Goal: Task Accomplishment & Management: Complete application form

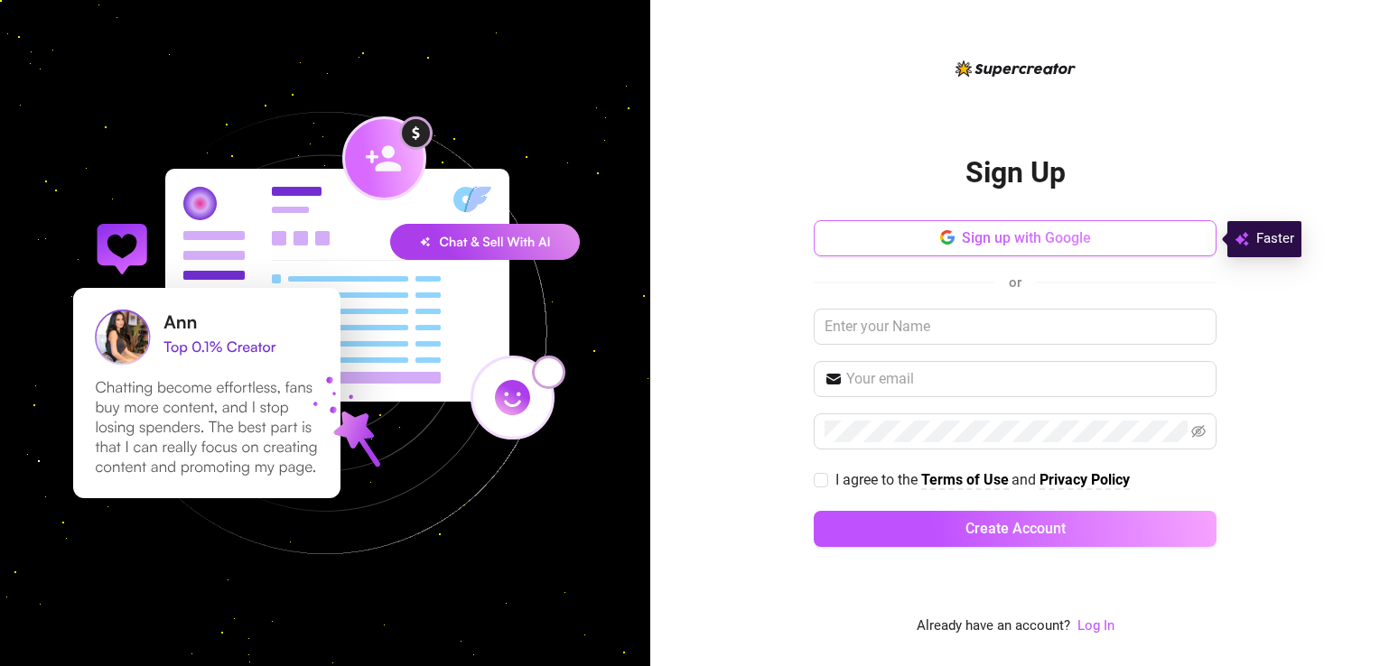
click at [1011, 228] on button "Sign up with Google" at bounding box center [1015, 238] width 403 height 36
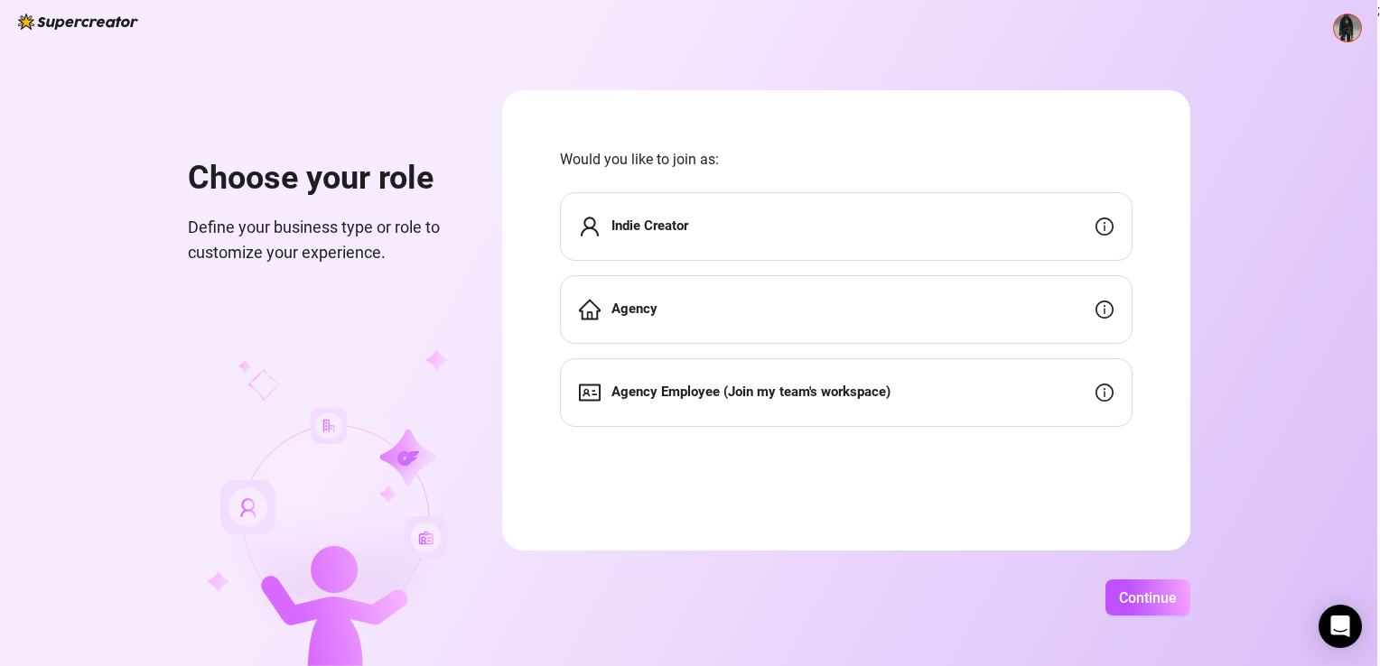
click at [674, 211] on div "Indie Creator" at bounding box center [846, 226] width 572 height 69
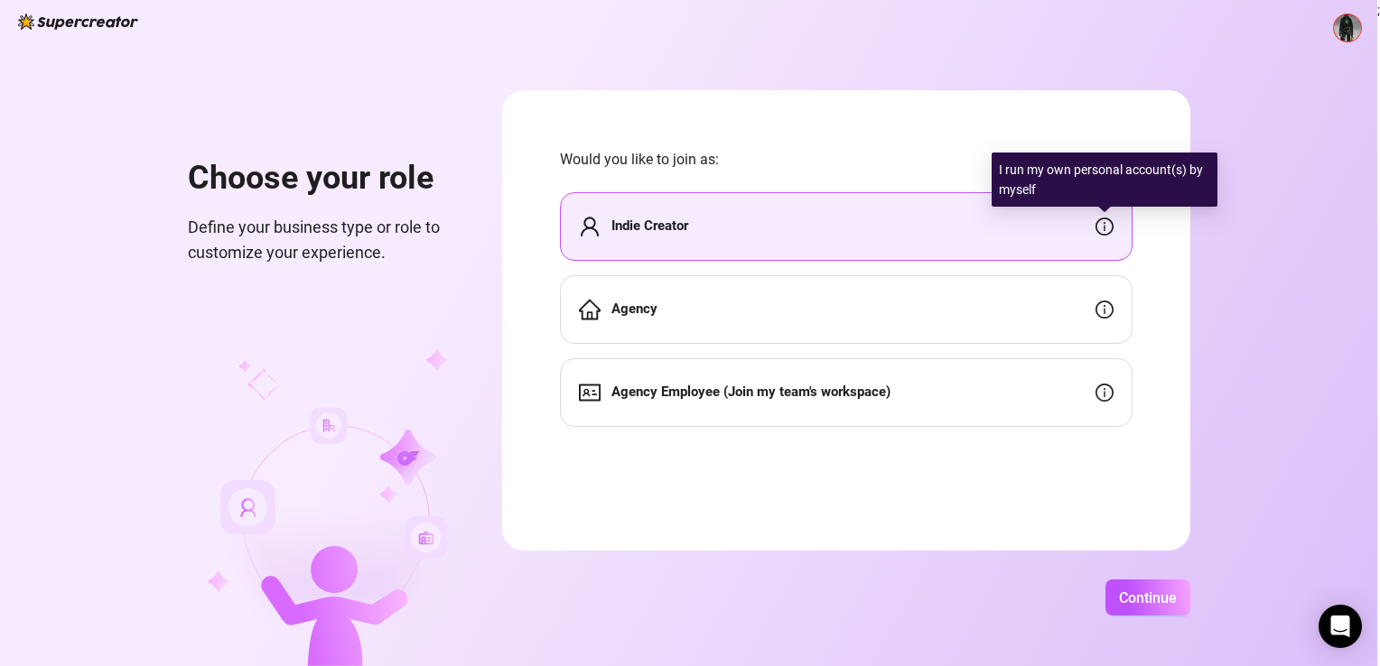
click at [1105, 232] on icon "info-circle" at bounding box center [1104, 227] width 18 height 18
click at [1105, 226] on icon "info-circle" at bounding box center [1104, 227] width 18 height 18
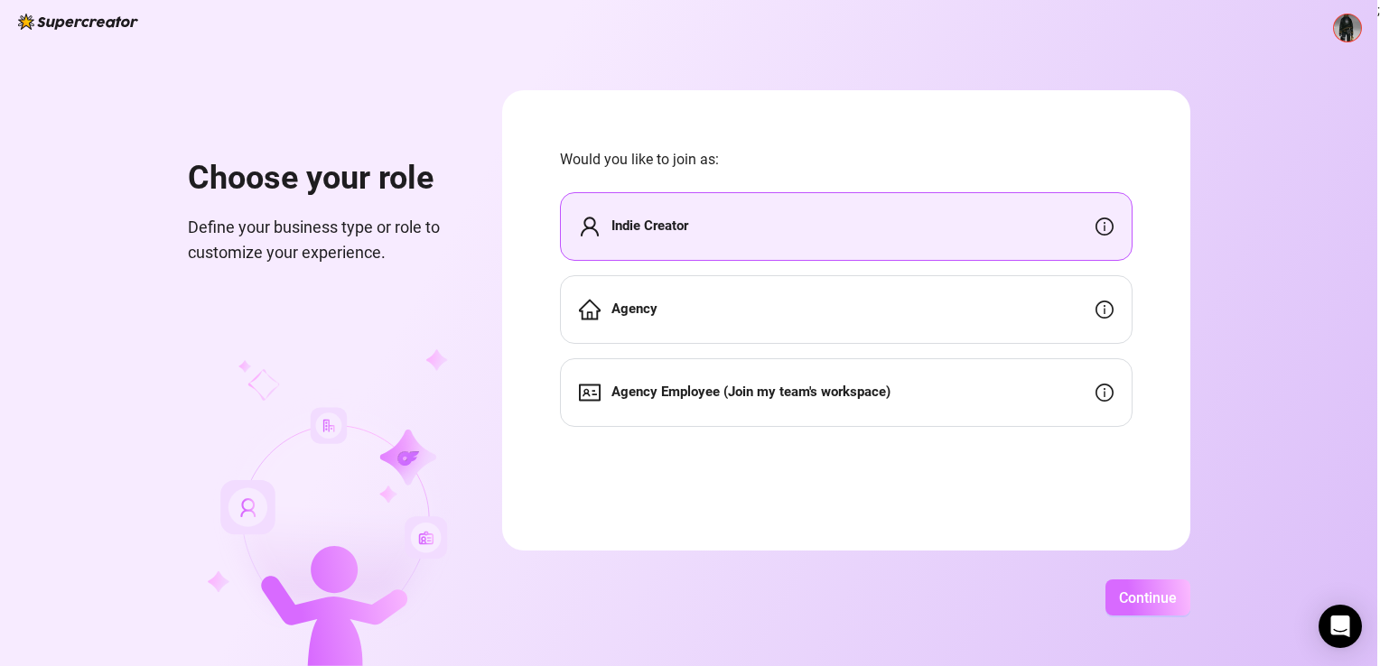
click at [1140, 582] on button "Continue" at bounding box center [1147, 598] width 85 height 36
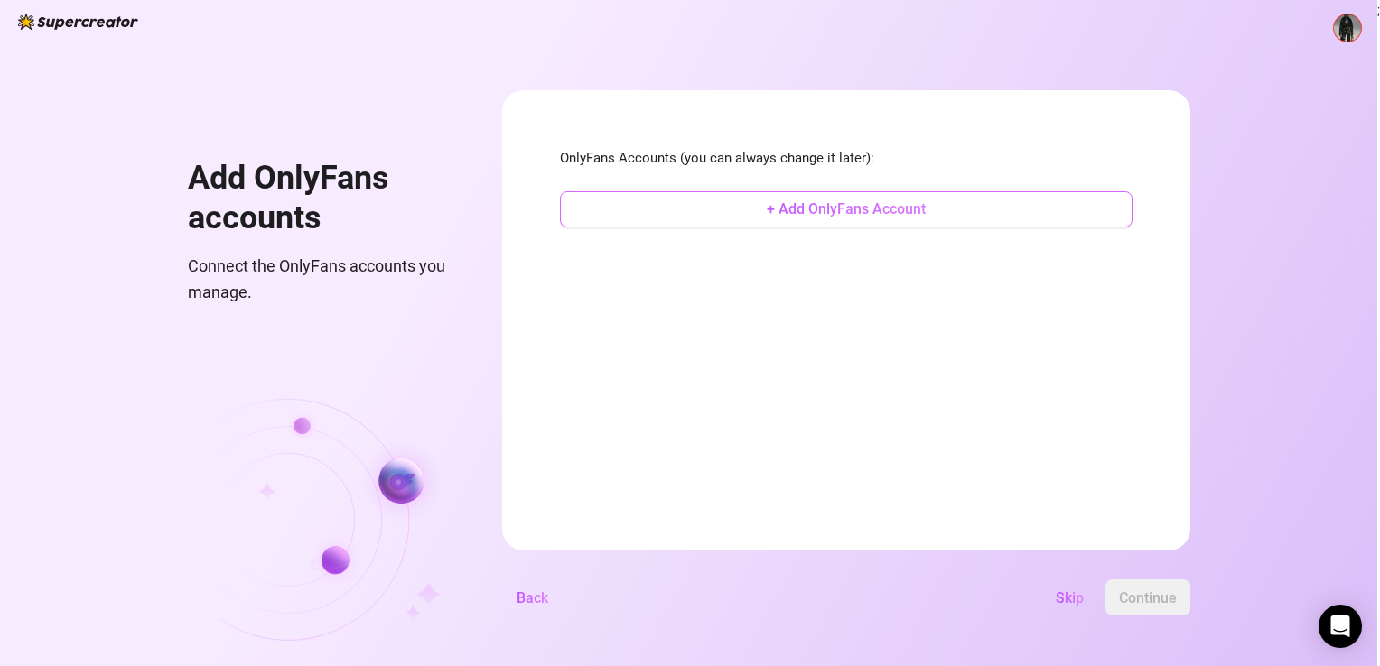
click at [795, 197] on button "+ Add OnlyFans Account" at bounding box center [846, 209] width 572 height 36
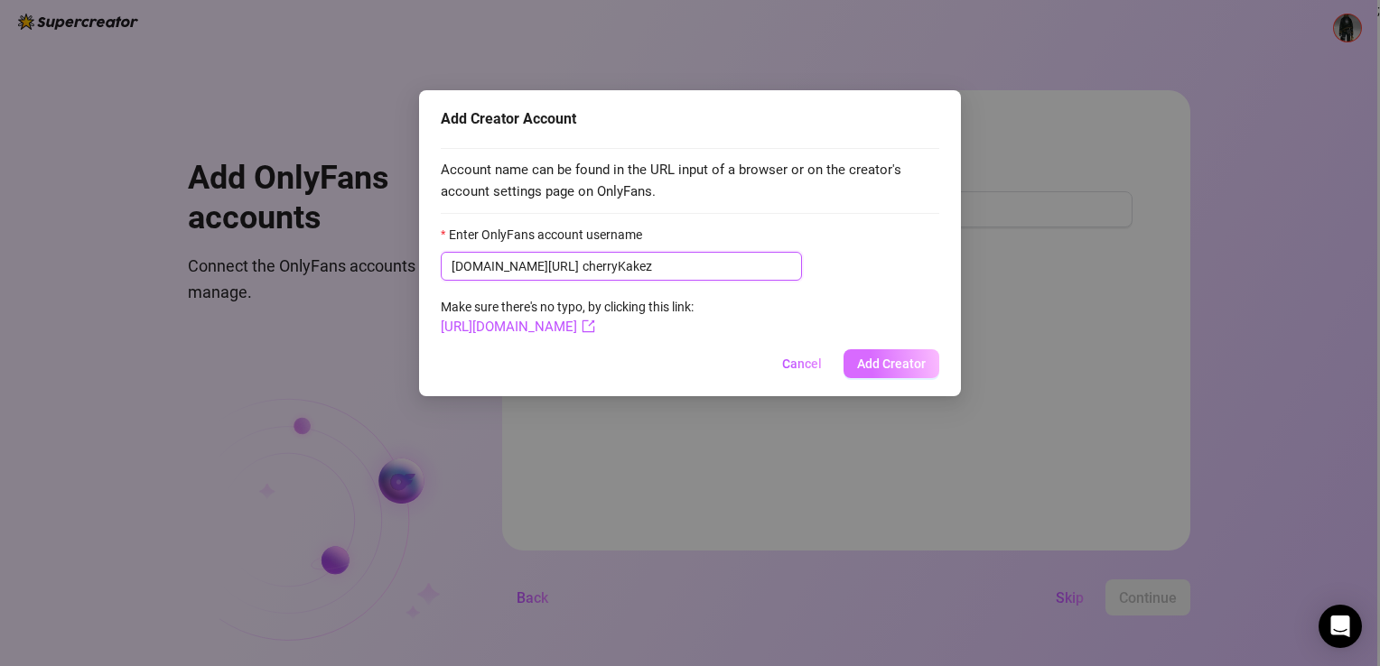
type input "cherryKakez"
click at [890, 357] on span "Add Creator" at bounding box center [891, 364] width 69 height 14
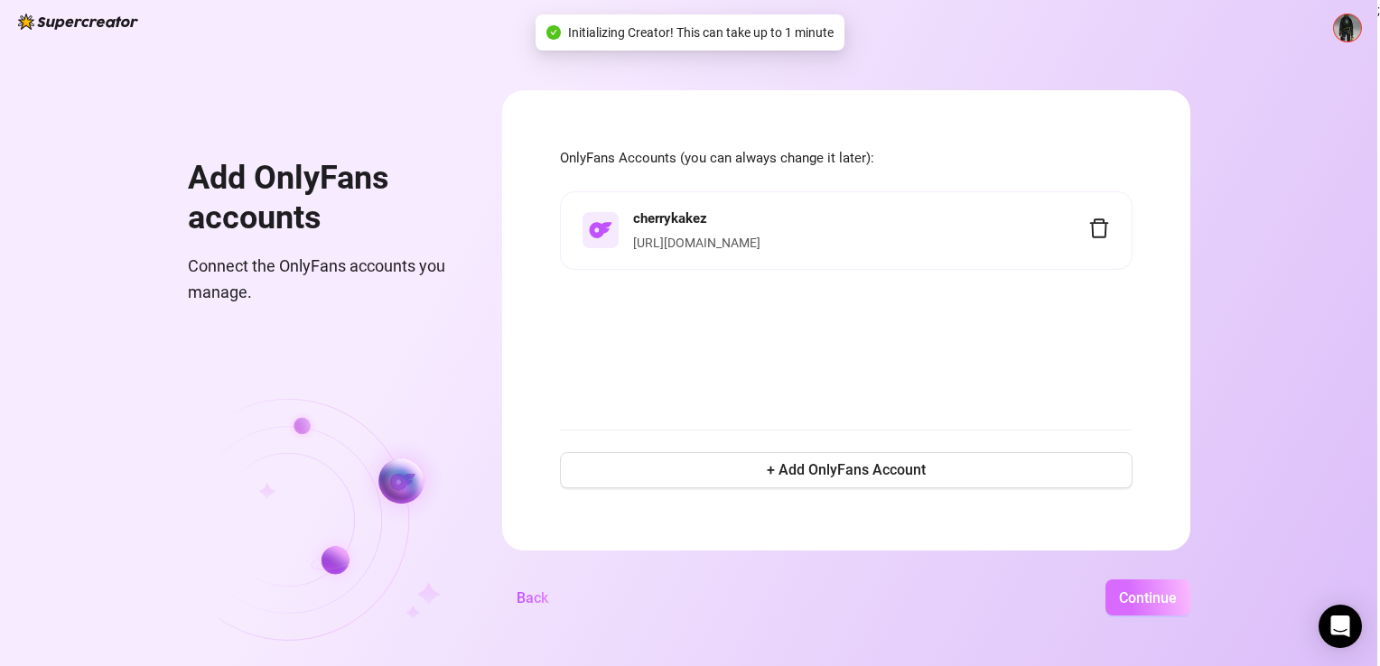
click at [1134, 602] on span "Continue" at bounding box center [1148, 598] width 58 height 17
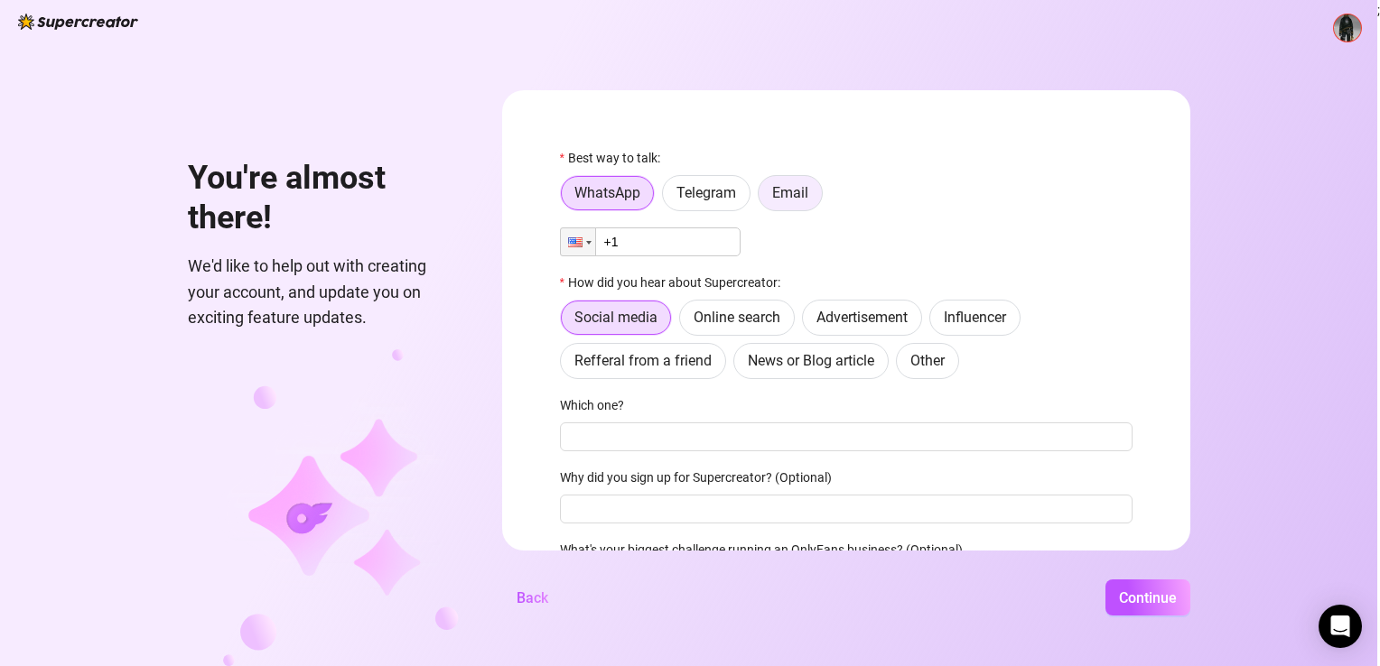
click at [790, 198] on span "Email" at bounding box center [790, 192] width 36 height 17
click at [763, 198] on input "Email" at bounding box center [763, 198] width 0 height 0
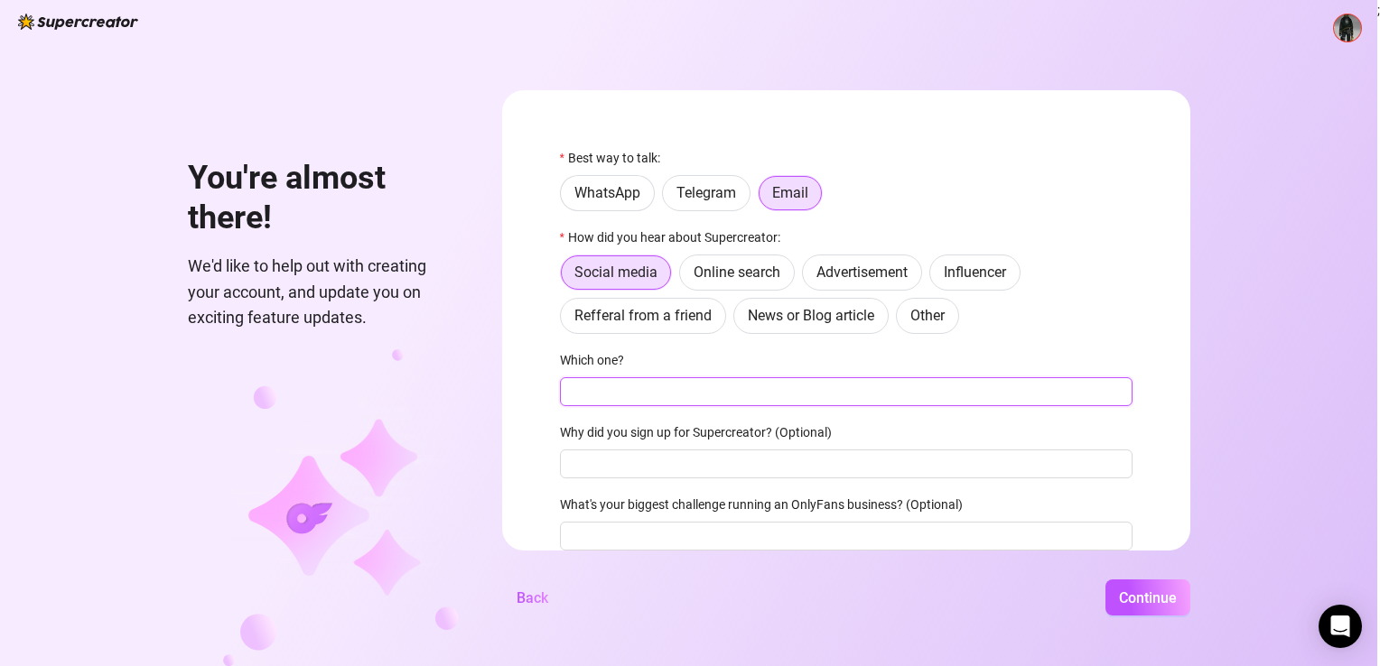
click at [677, 395] on input "Which one?" at bounding box center [846, 391] width 572 height 29
type input "only fans"
click at [797, 455] on input "Why did you sign up for Supercreator? (Optional)" at bounding box center [846, 464] width 572 height 29
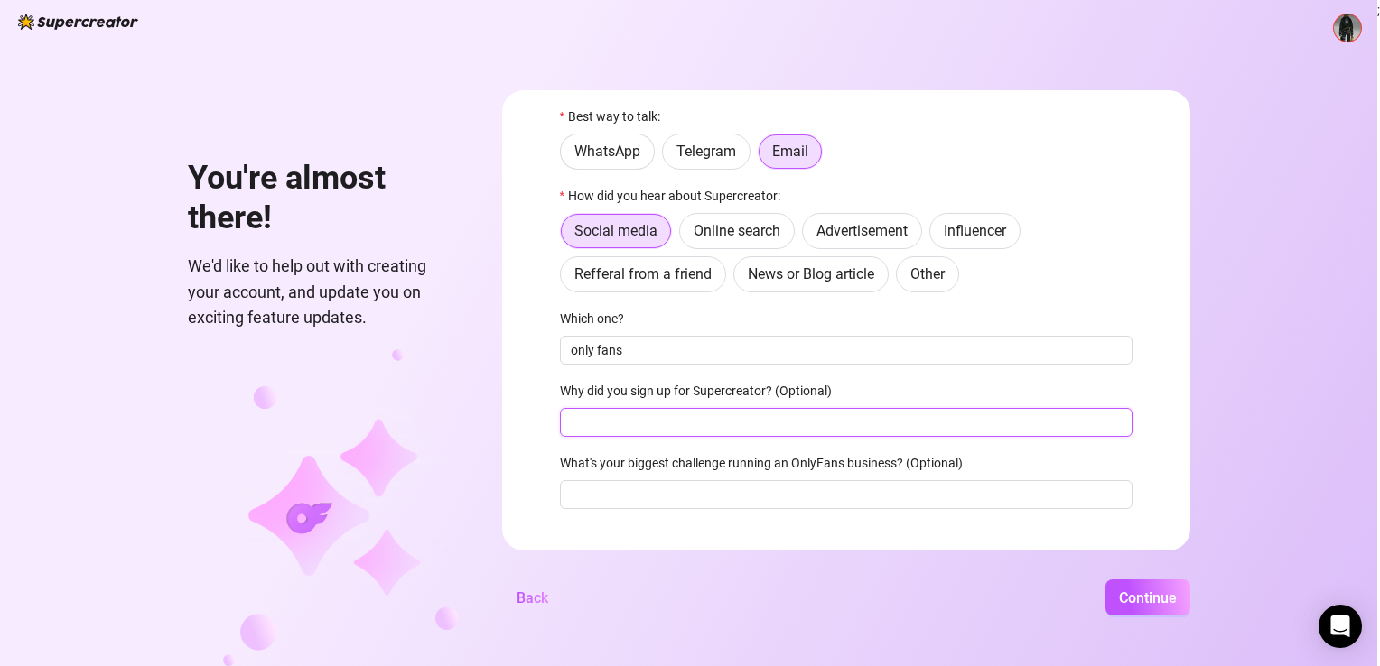
scroll to position [73, 0]
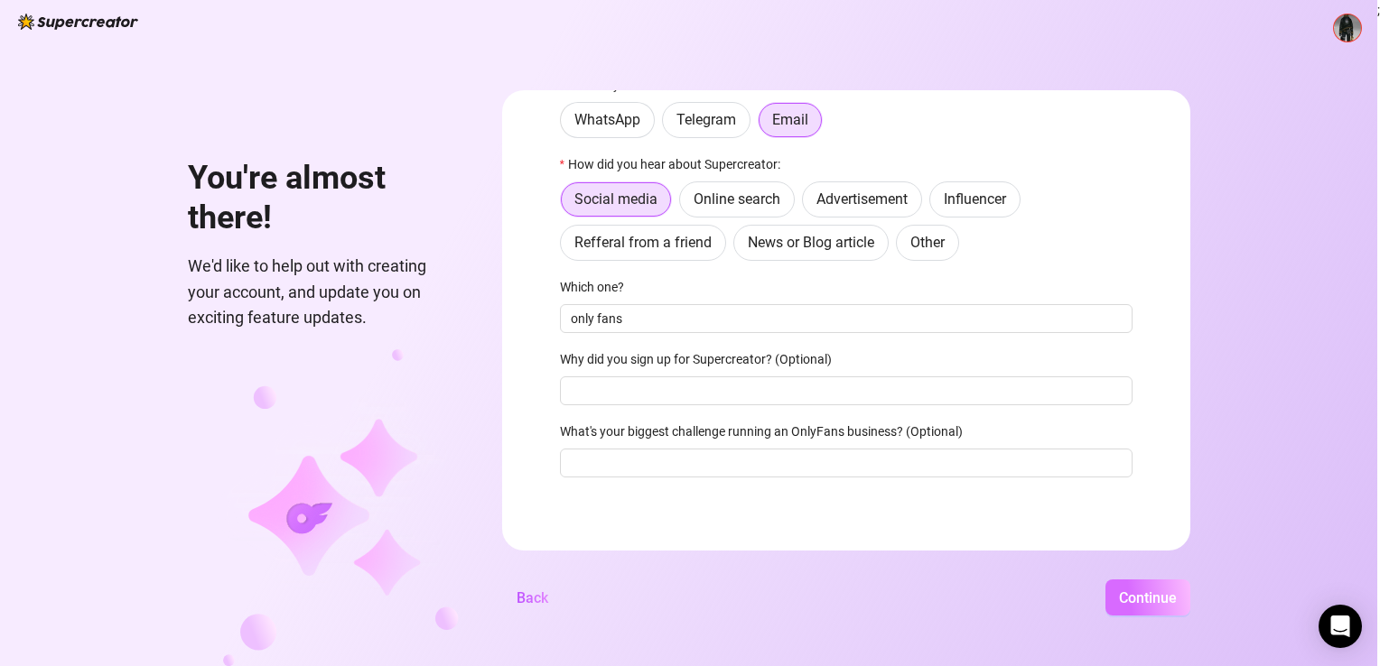
click at [1138, 605] on span "Continue" at bounding box center [1148, 598] width 58 height 17
